Goal: Find specific page/section: Find specific page/section

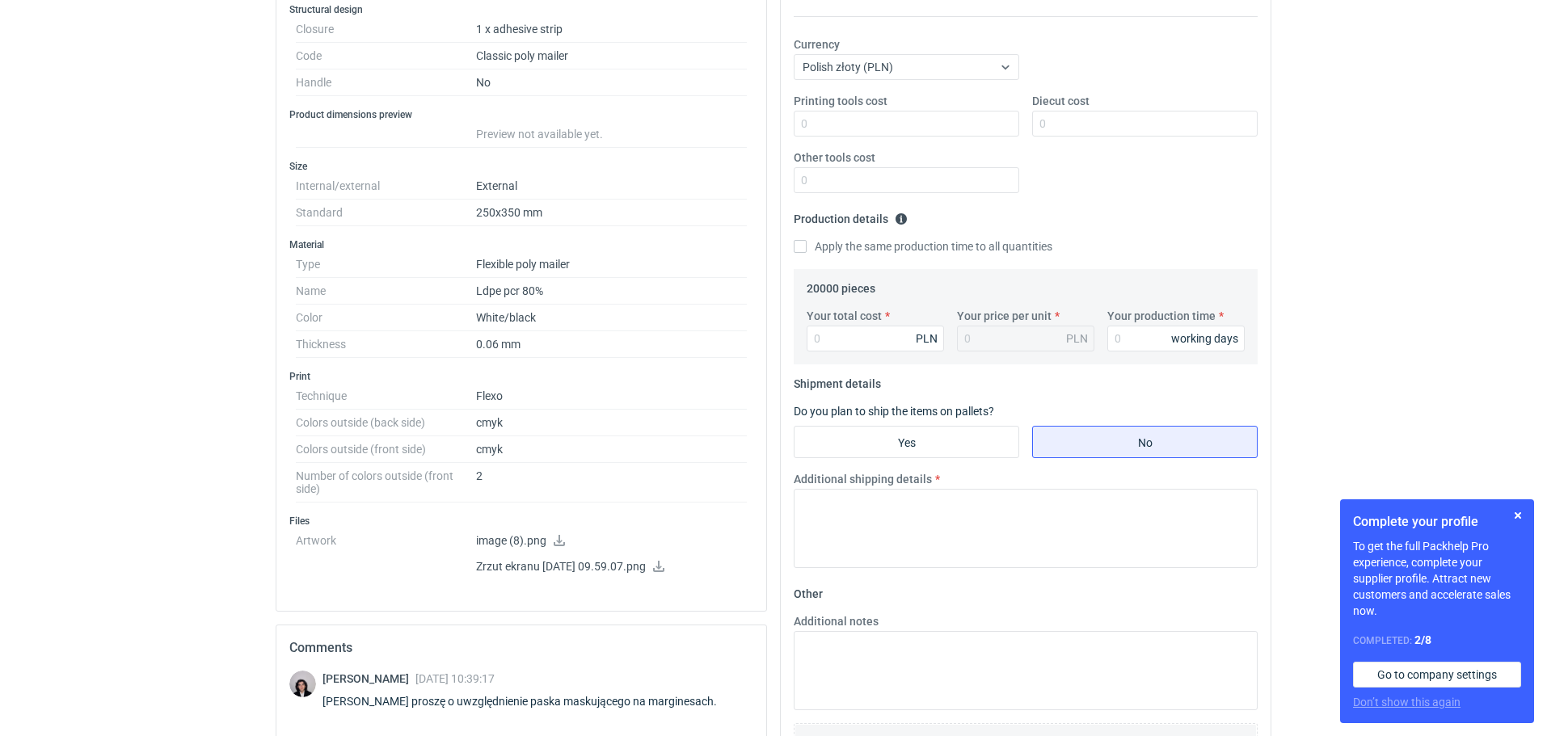
scroll to position [315, 0]
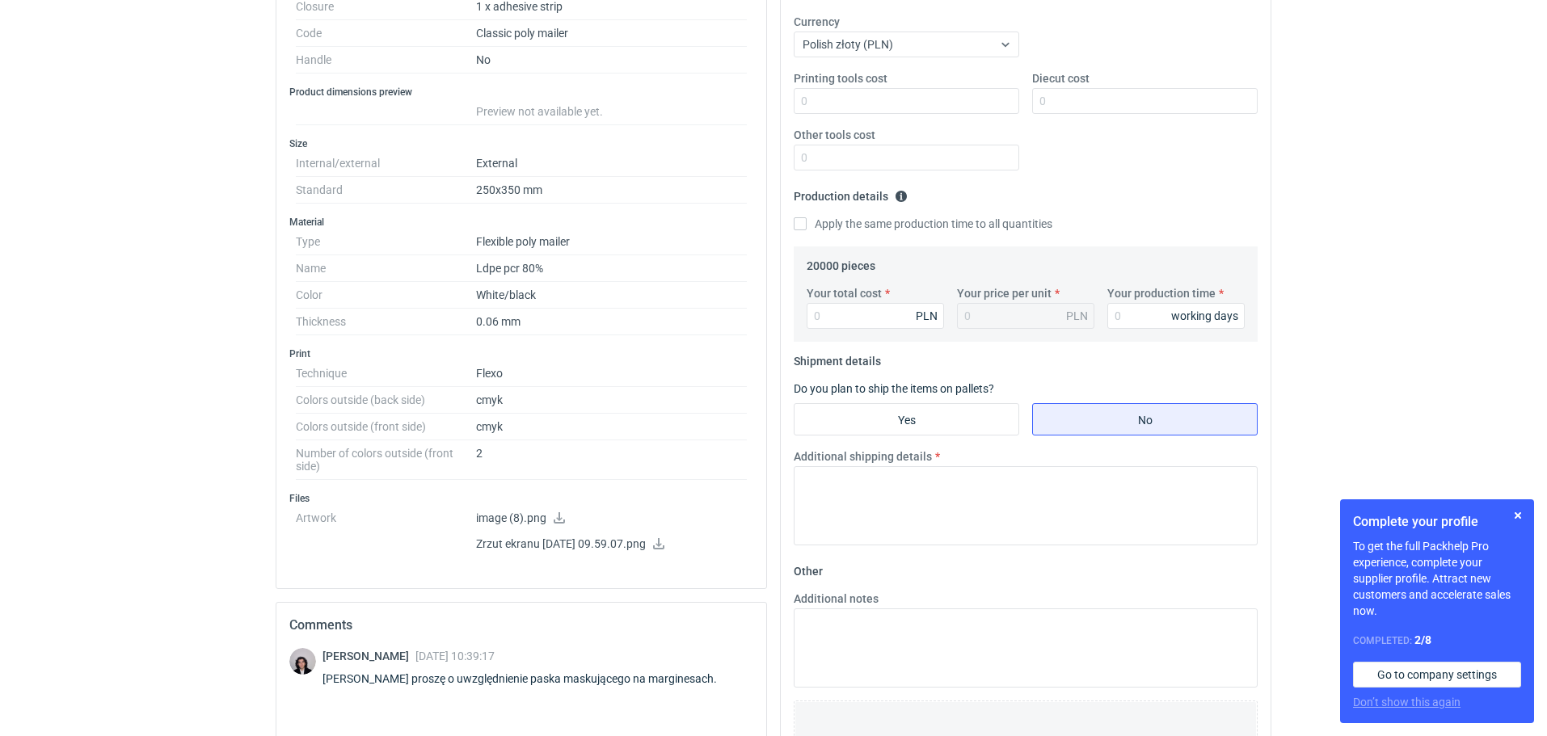
click at [665, 546] on icon at bounding box center [658, 543] width 13 height 11
click at [665, 542] on icon at bounding box center [658, 543] width 13 height 11
click at [555, 515] on icon at bounding box center [559, 517] width 13 height 11
